Goal: Task Accomplishment & Management: Manage account settings

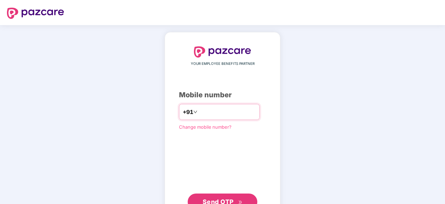
type input "**********"
click at [208, 199] on span "Send OTP" at bounding box center [218, 200] width 31 height 7
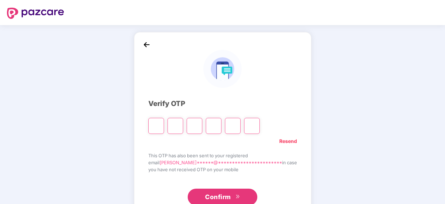
paste input "*"
type input "*"
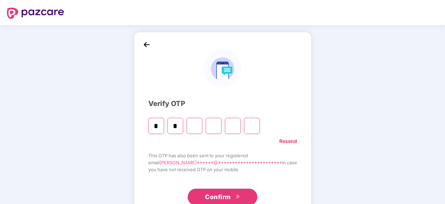
type input "*"
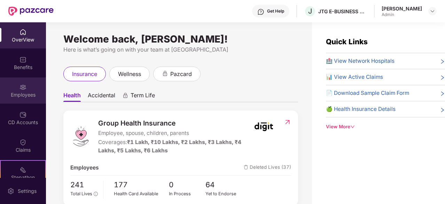
click at [22, 87] on img at bounding box center [23, 87] width 7 height 7
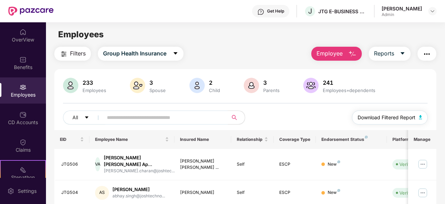
click at [384, 118] on span "Download Filtered Report" at bounding box center [387, 118] width 58 height 8
click at [120, 121] on input "text" at bounding box center [163, 117] width 112 height 10
